Goal: Book appointment/travel/reservation

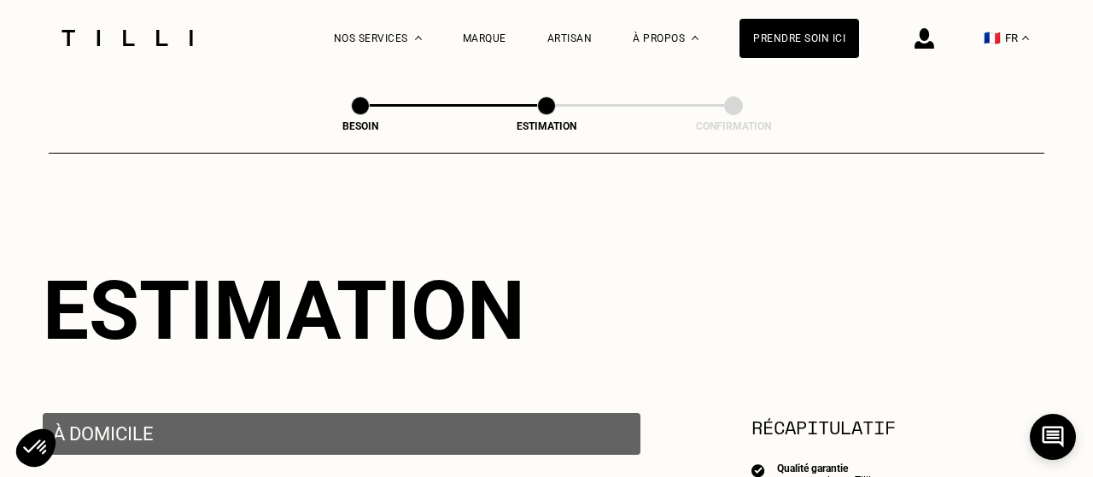
select select "FR"
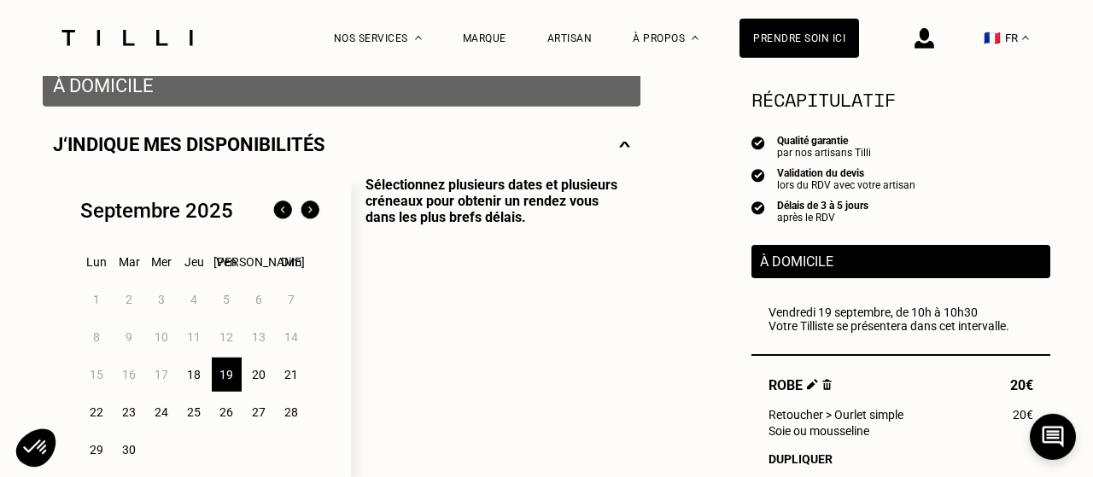
click at [197, 378] on div "18" at bounding box center [194, 375] width 30 height 34
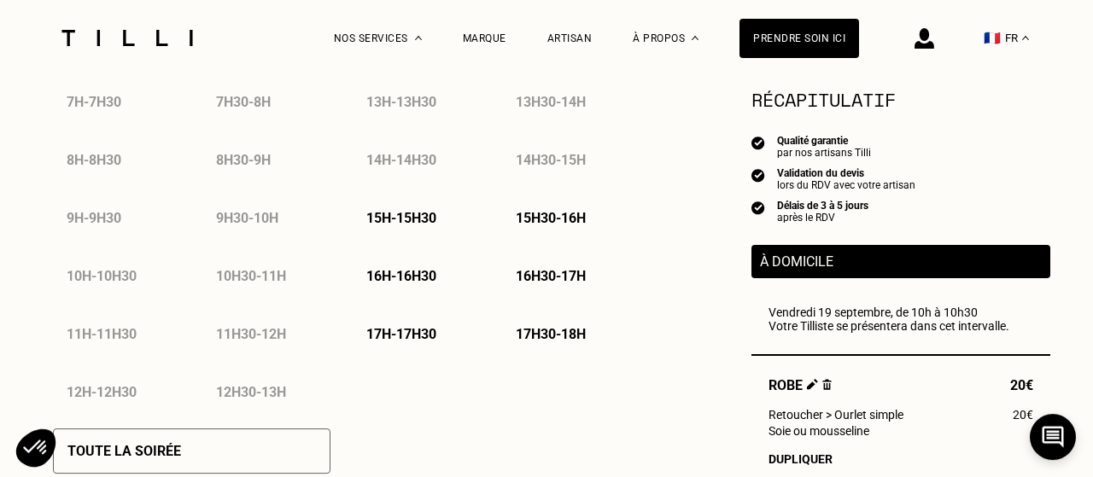
scroll to position [964, 0]
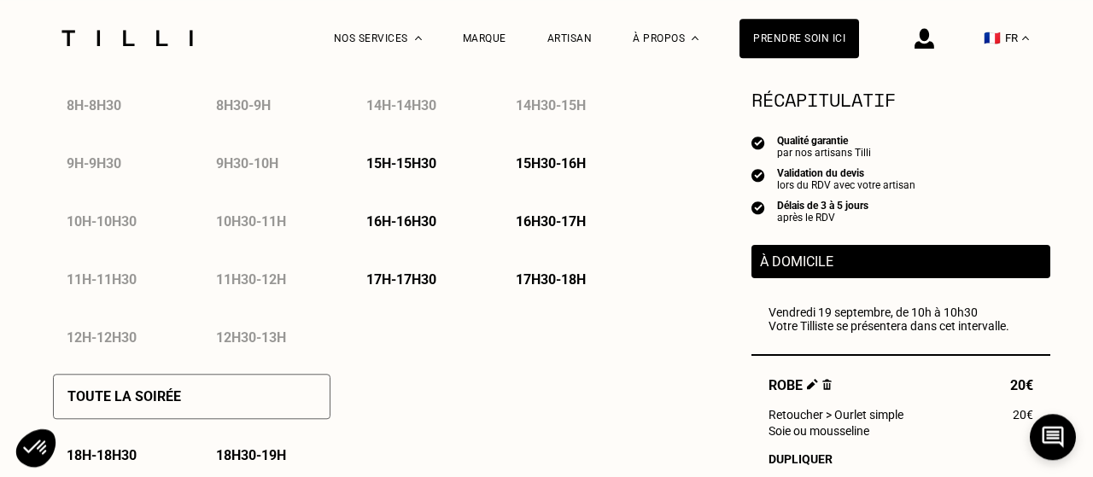
click at [389, 278] on p "17h - 17h30" at bounding box center [401, 280] width 70 height 16
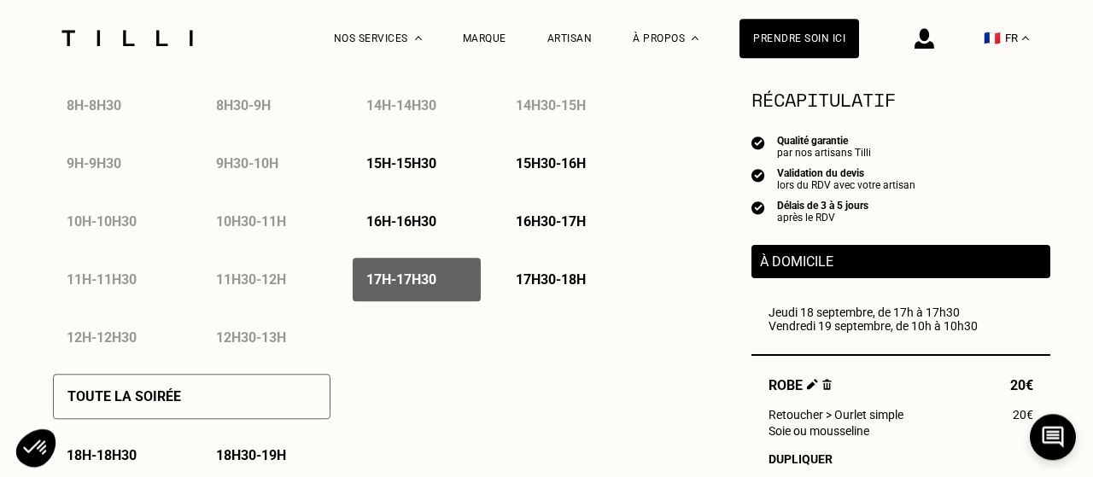
click at [542, 274] on div "17h30 - 18h" at bounding box center [566, 280] width 128 height 44
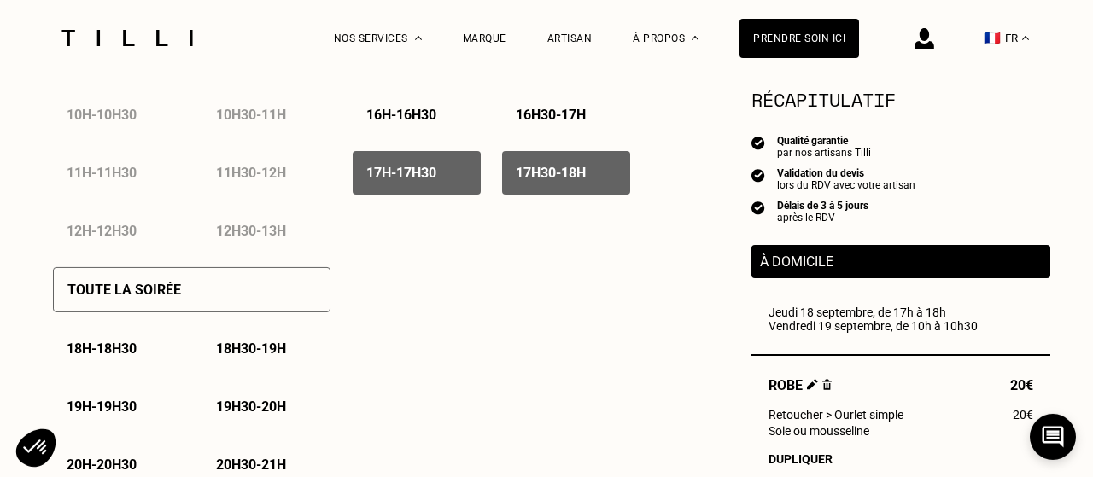
scroll to position [1073, 0]
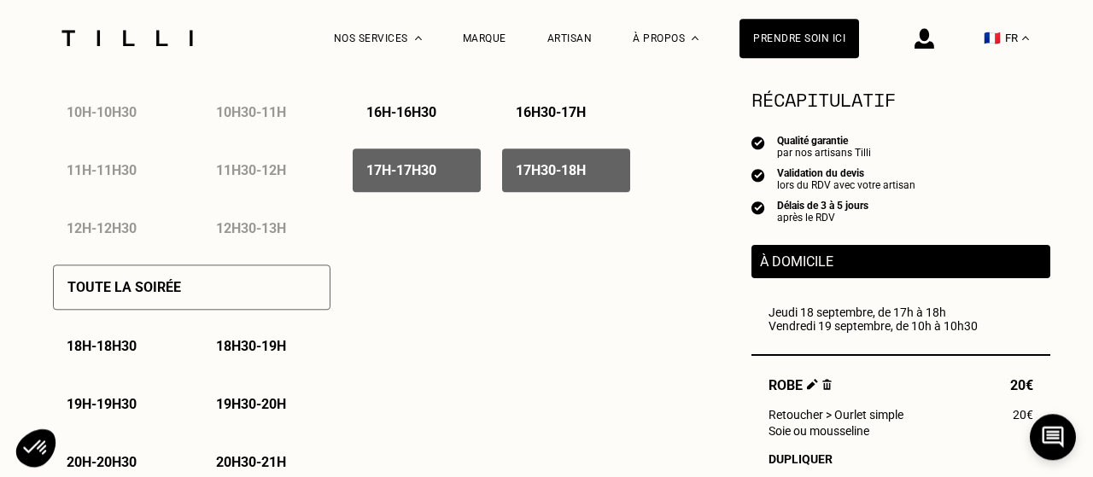
click at [103, 353] on p "18h - 18h30" at bounding box center [102, 346] width 70 height 16
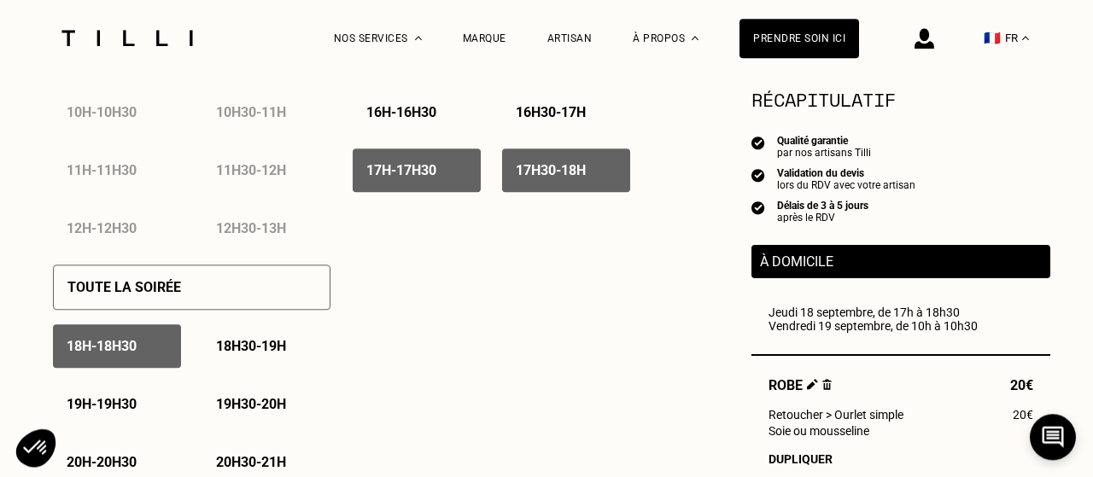
click at [101, 401] on p "19h - 19h30" at bounding box center [102, 404] width 70 height 16
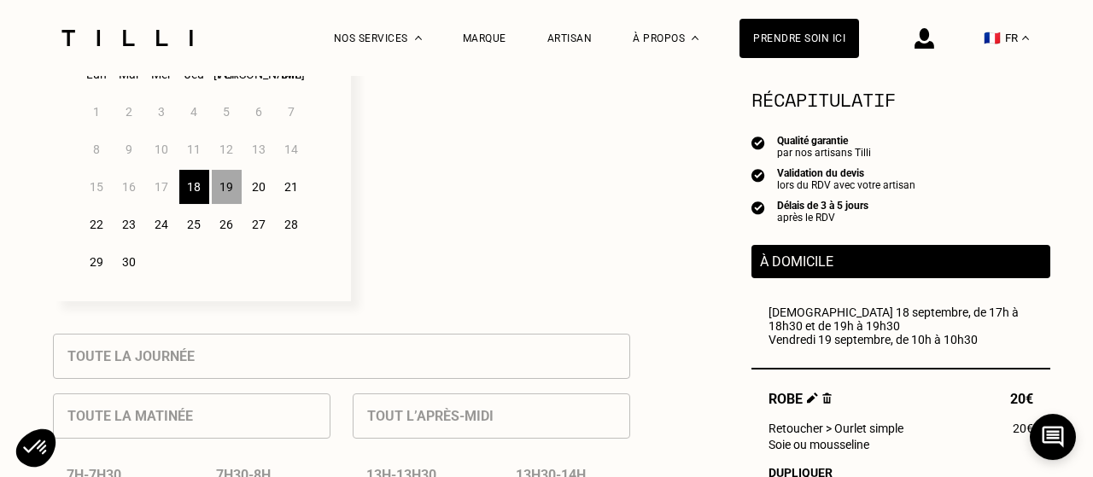
scroll to position [521, 0]
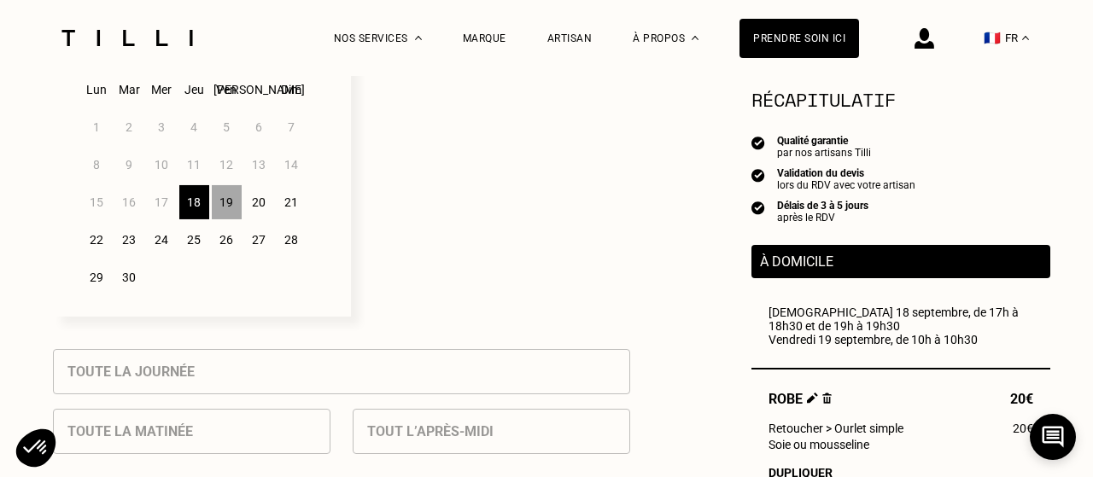
click at [226, 207] on div "19" at bounding box center [227, 202] width 30 height 34
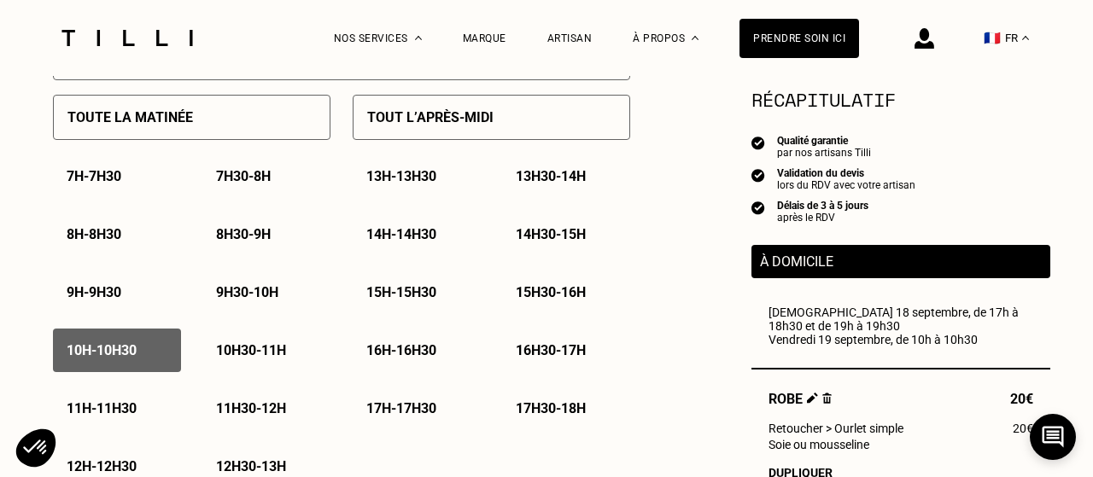
scroll to position [856, 0]
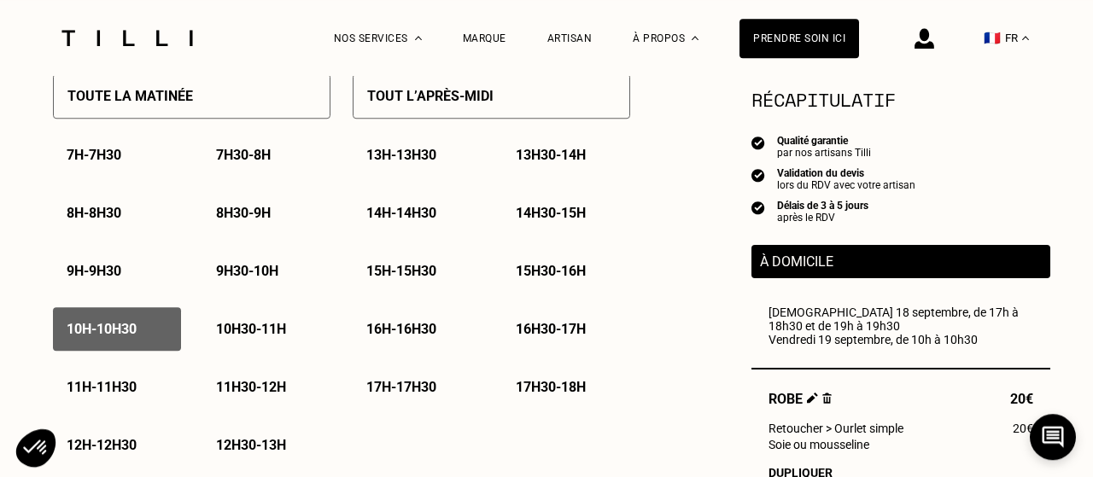
click at [109, 394] on p "11h - 11h30" at bounding box center [102, 387] width 70 height 16
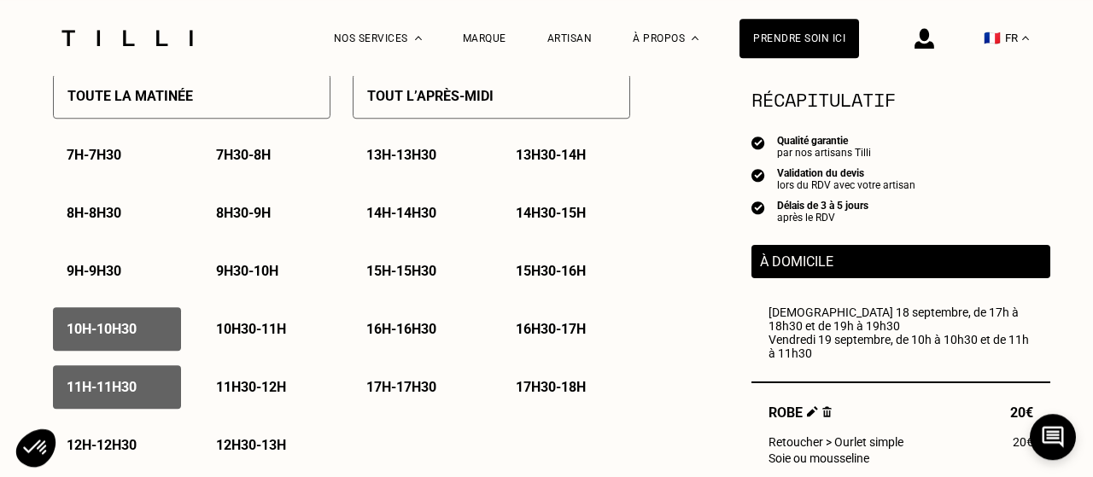
click at [111, 382] on div "11h - 11h30" at bounding box center [117, 387] width 128 height 44
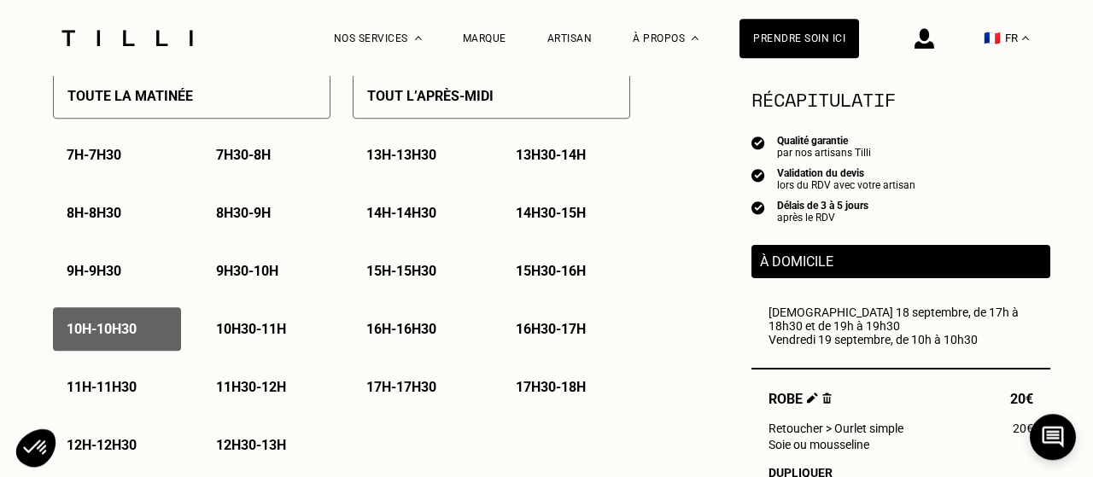
click at [108, 333] on p "10h - 10h30" at bounding box center [102, 329] width 70 height 16
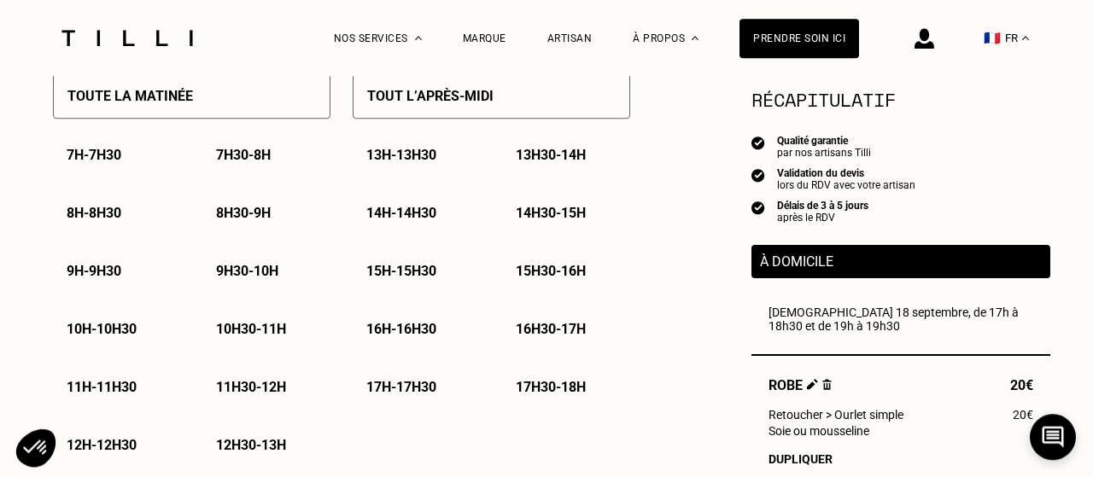
scroll to position [905, 0]
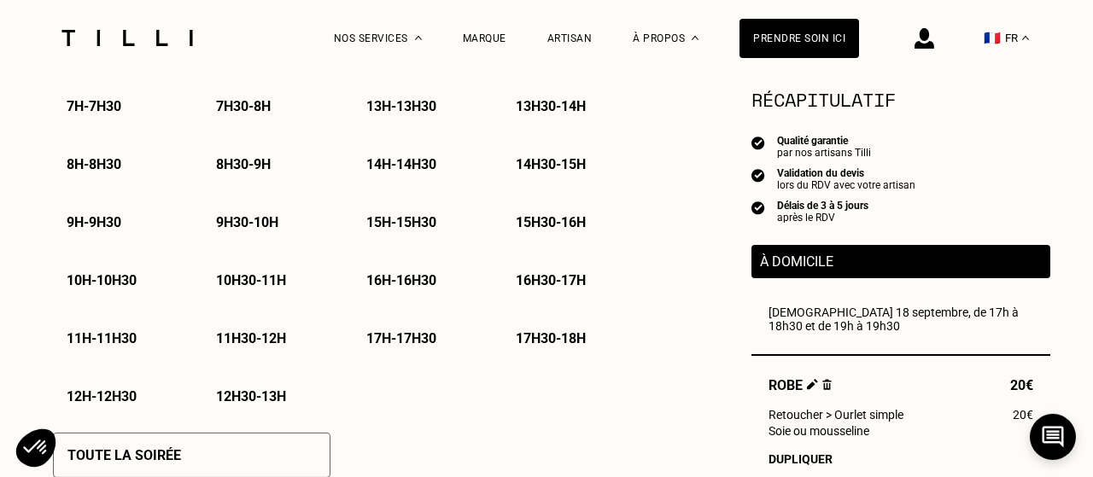
click at [97, 400] on p "12h - 12h30" at bounding box center [102, 397] width 70 height 16
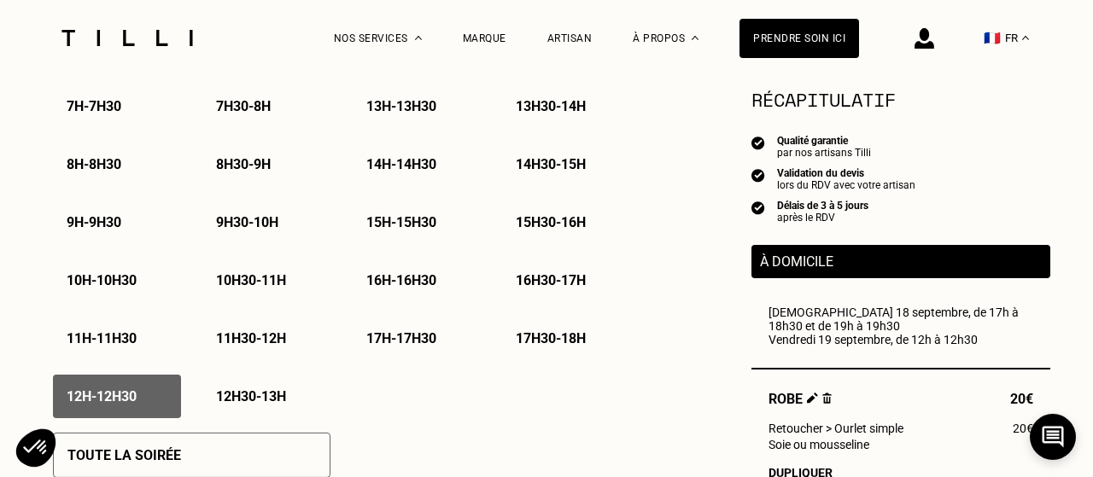
click at [250, 394] on p "12h30 - 13h" at bounding box center [251, 397] width 70 height 16
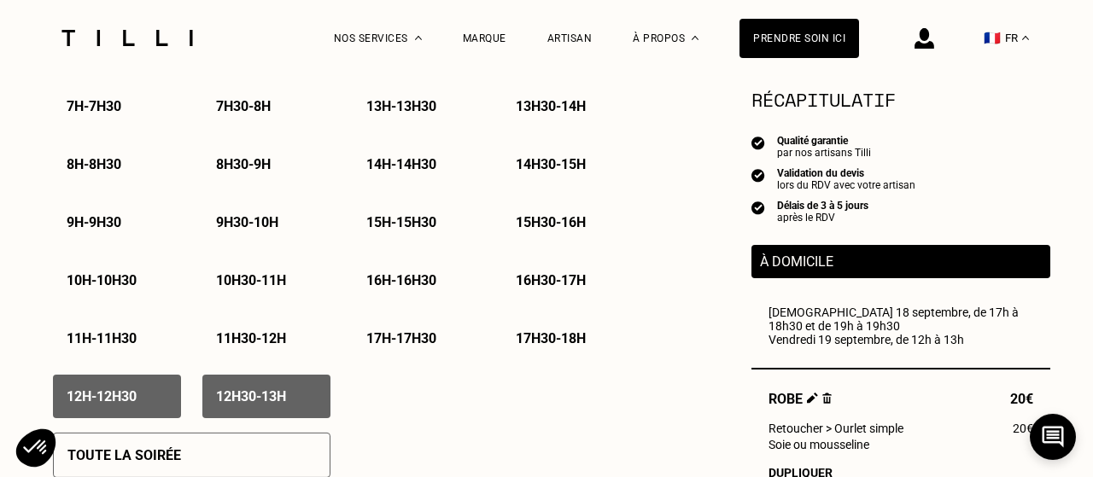
click at [536, 347] on p "17h30 - 18h" at bounding box center [551, 338] width 70 height 16
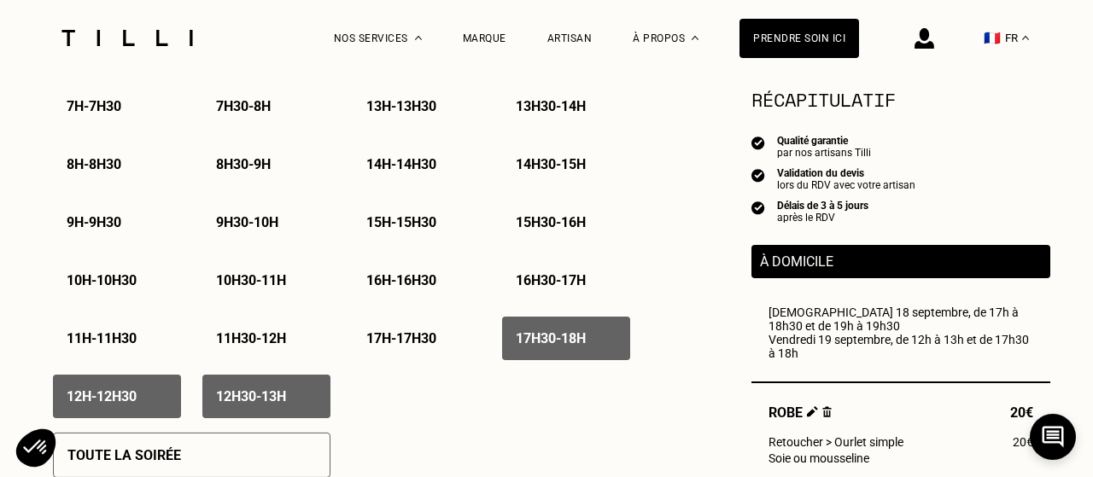
click at [420, 347] on p "17h - 17h30" at bounding box center [401, 338] width 70 height 16
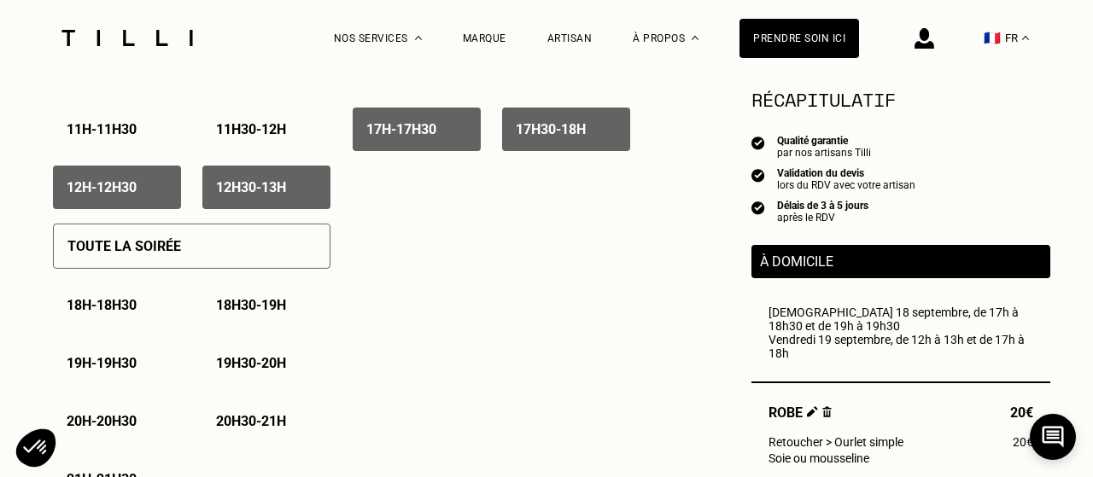
scroll to position [1117, 0]
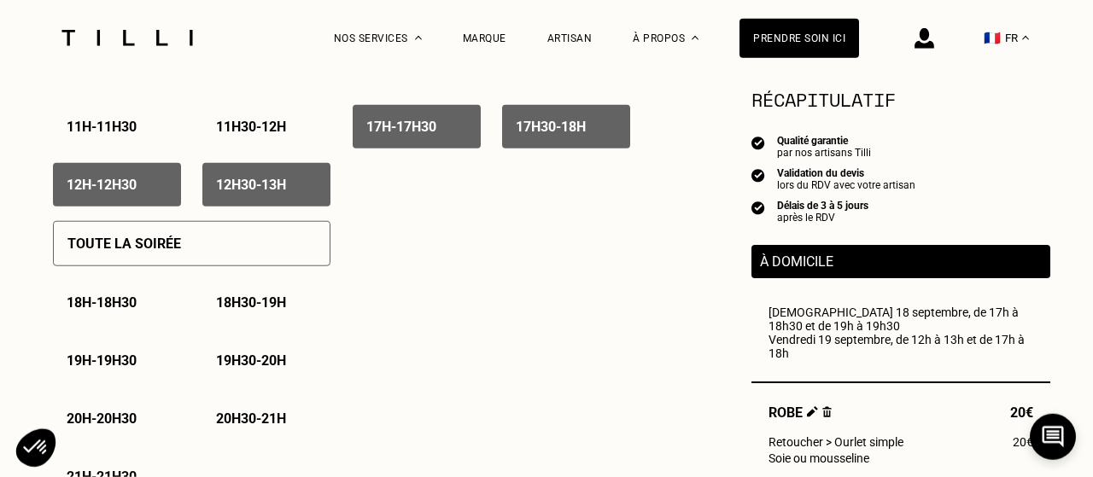
click at [108, 306] on p "18h - 18h30" at bounding box center [102, 303] width 70 height 16
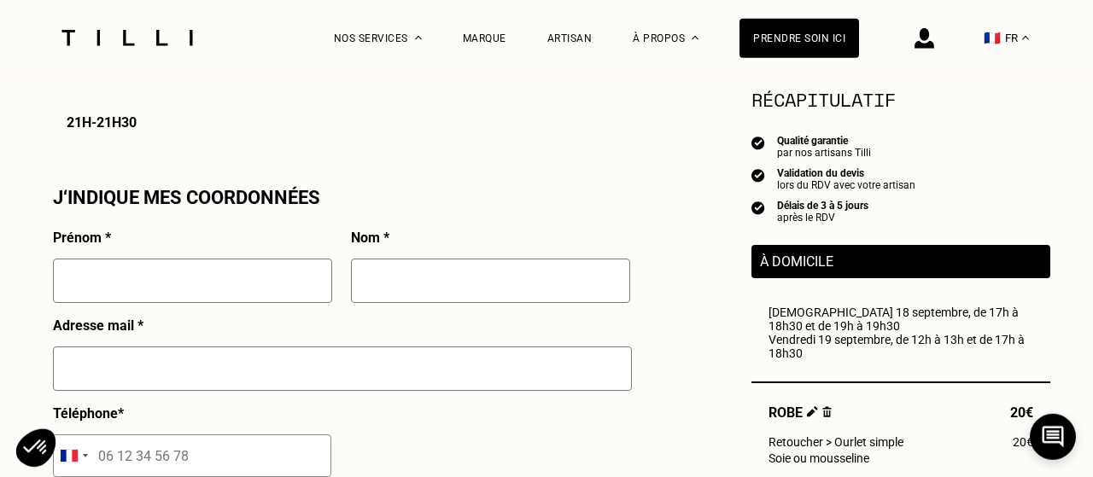
scroll to position [1420, 0]
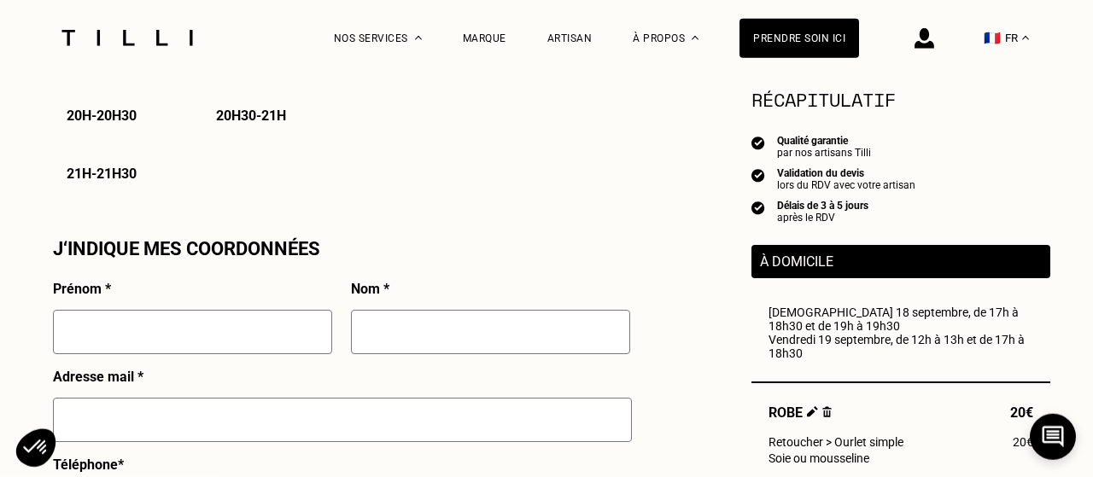
click at [187, 336] on input "text" at bounding box center [192, 332] width 279 height 44
type input "[PERSON_NAME]"
type input "Potel"
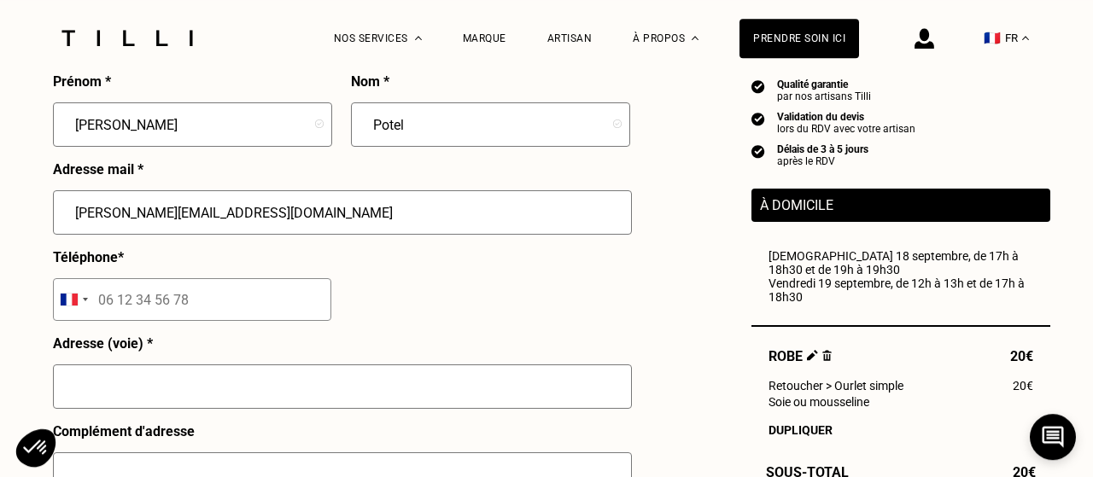
scroll to position [1633, 0]
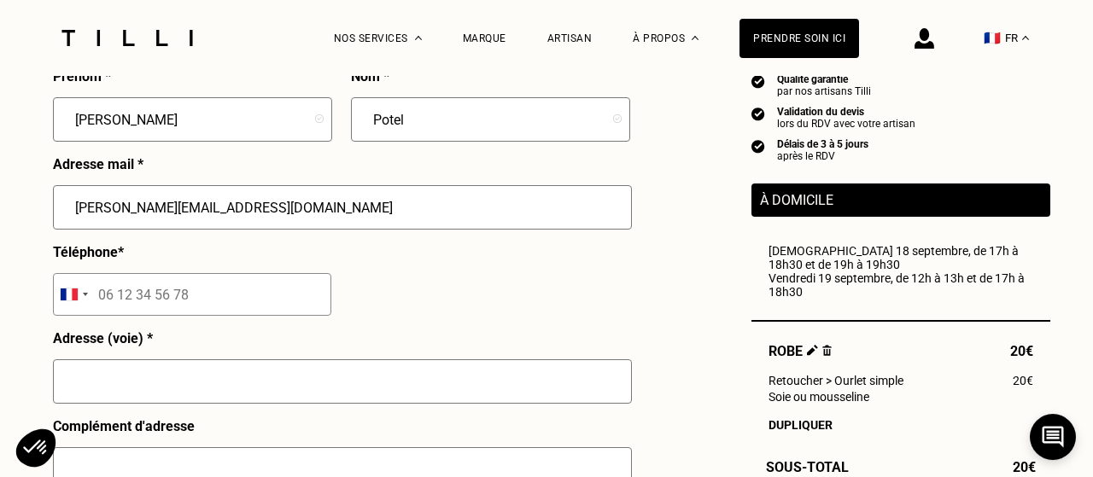
type input "[PERSON_NAME][EMAIL_ADDRESS][DOMAIN_NAME]"
click at [129, 303] on input "tel" at bounding box center [192, 294] width 278 height 43
type input "06 61 43 64 26"
click at [156, 374] on input "text" at bounding box center [342, 381] width 579 height 44
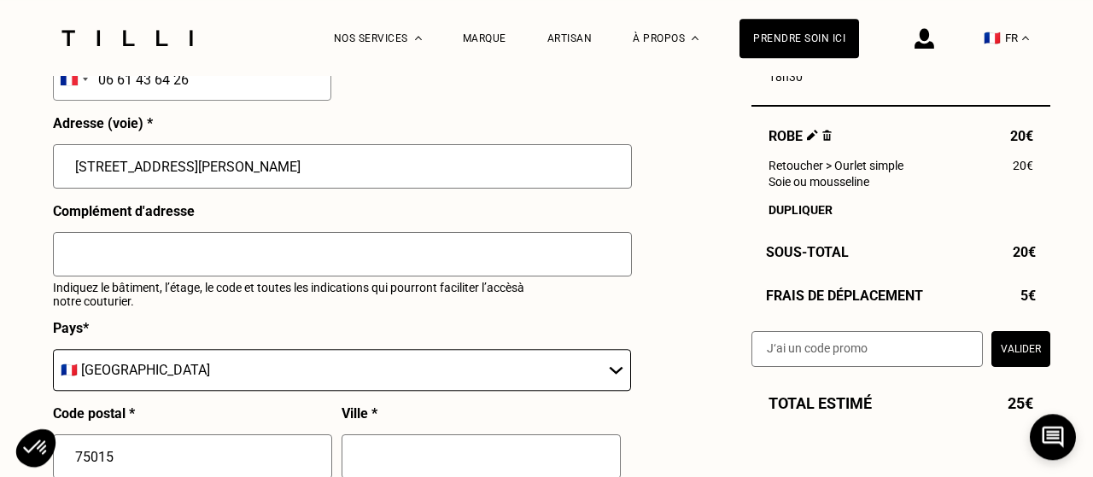
scroll to position [1849, 0]
type input "[STREET_ADDRESS][PERSON_NAME]"
click at [86, 262] on input "text" at bounding box center [342, 253] width 579 height 44
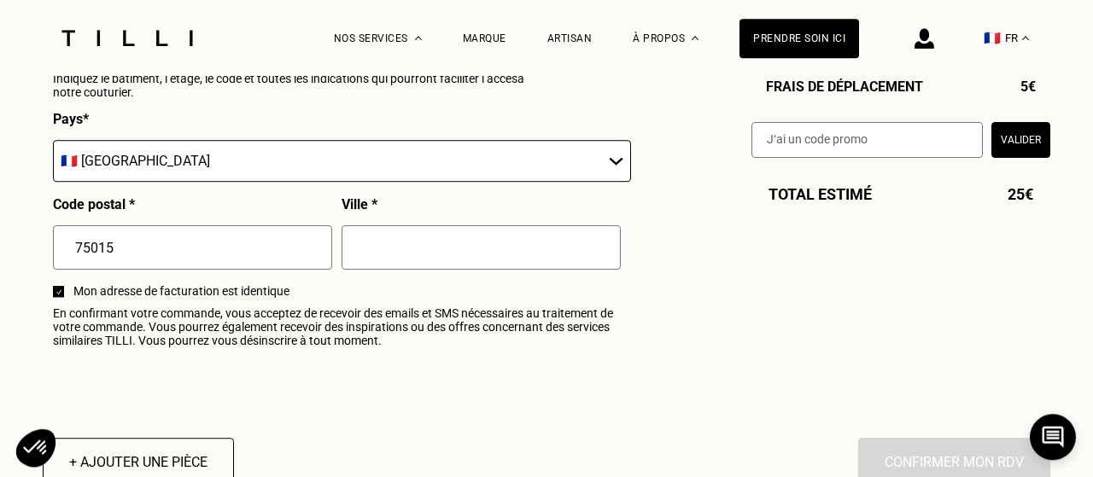
scroll to position [2057, 0]
type input "Appartement 21"
click at [412, 248] on input "text" at bounding box center [481, 247] width 279 height 44
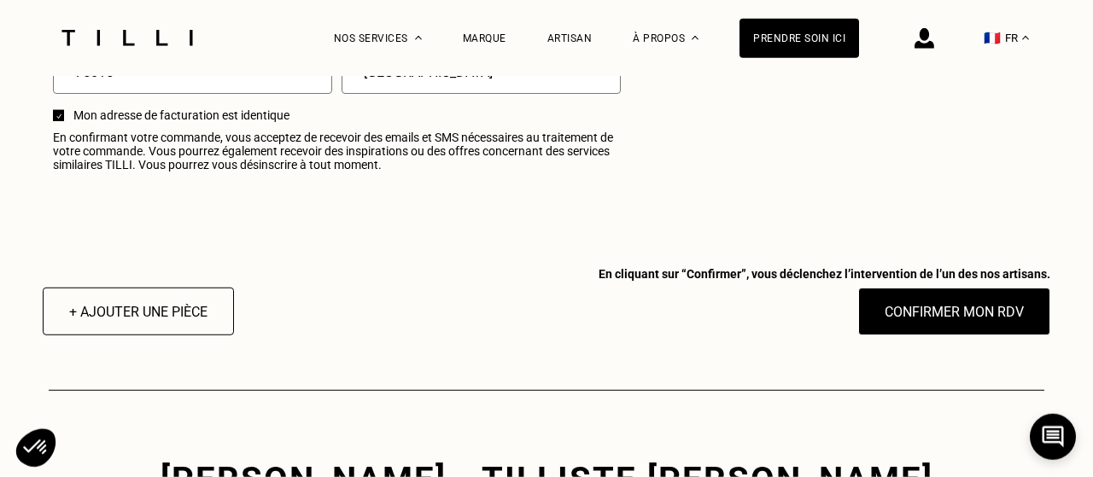
scroll to position [2233, 0]
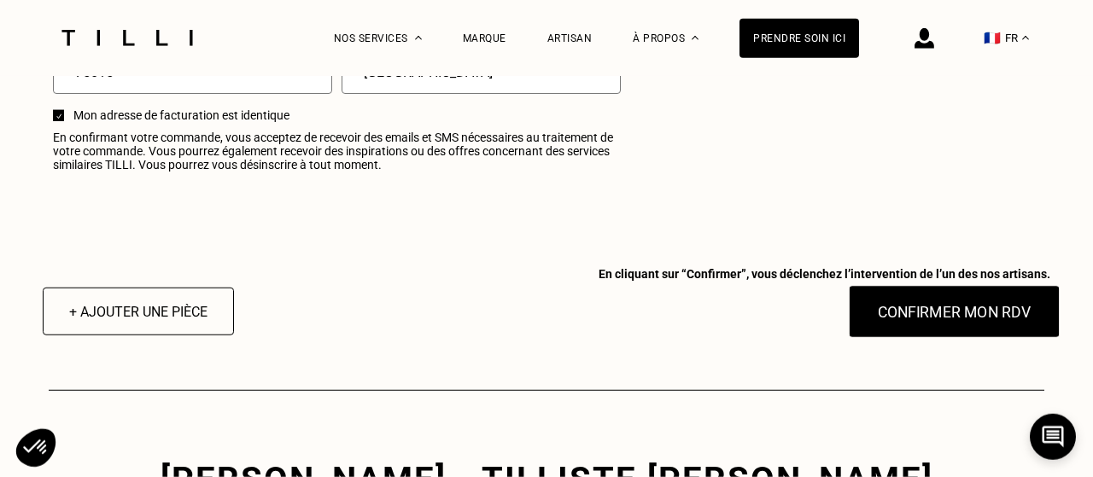
type input "[GEOGRAPHIC_DATA]"
click at [899, 330] on button "Confirmer mon RDV" at bounding box center [955, 311] width 212 height 53
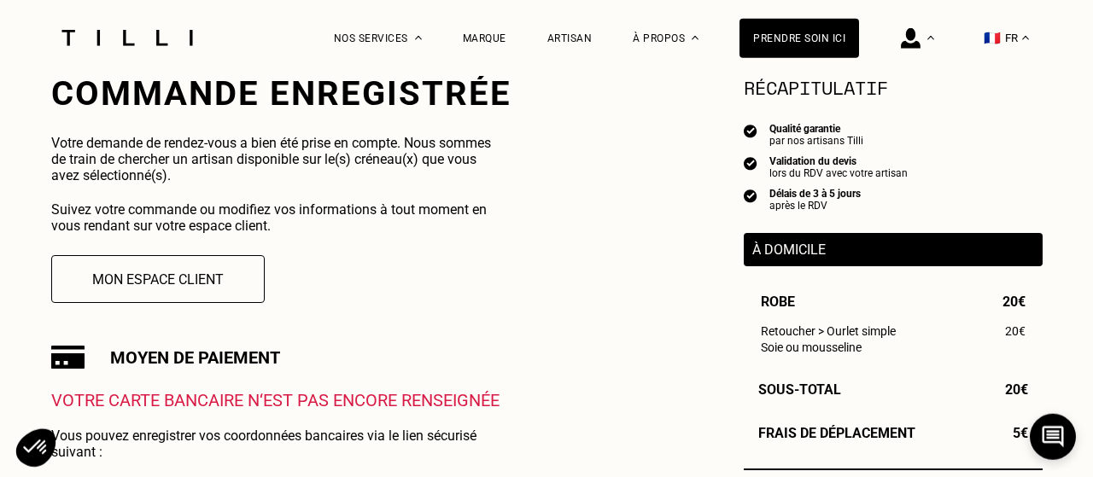
scroll to position [341, 0]
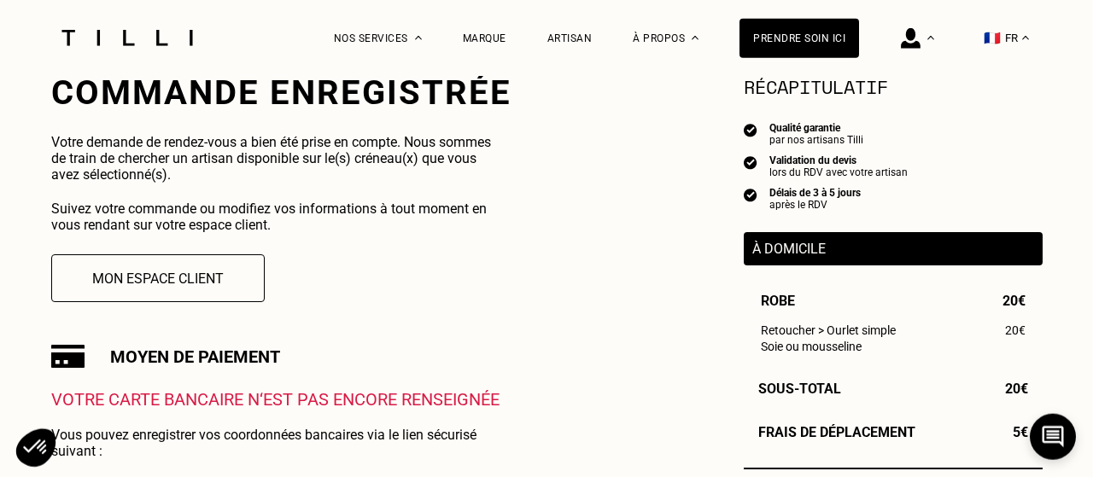
click at [476, 367] on div "Moyen de paiement" at bounding box center [281, 356] width 460 height 23
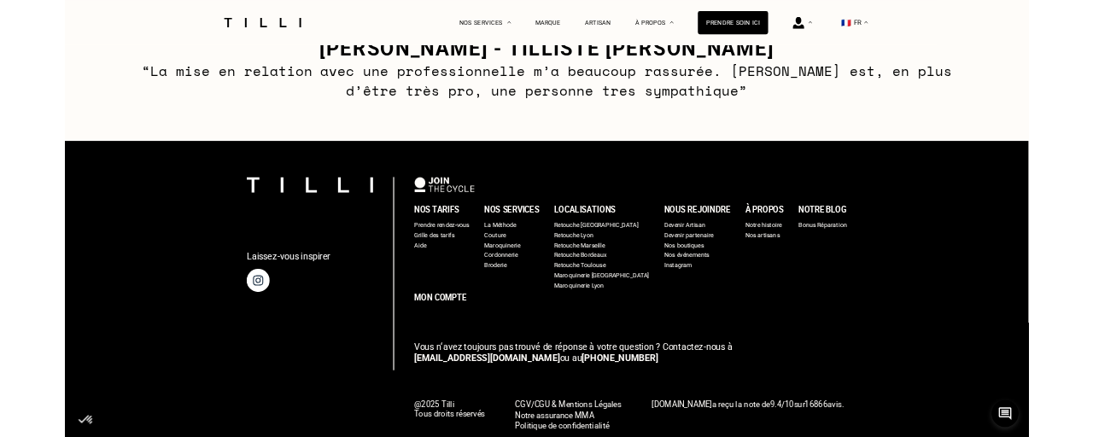
scroll to position [1303, 0]
